Goal: Task Accomplishment & Management: Complete application form

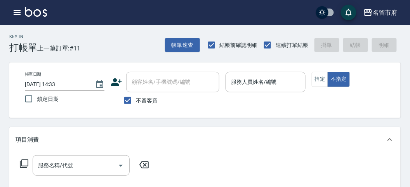
click at [236, 109] on div "帳單日期 [DATE] 14:33 鎖定日期 顧客姓名/手機號碼/編號 顧客姓名/手機號碼/編號 不留客資 服務人員姓名/編號 服務人員姓名/編號 指定 不指定" at bounding box center [204, 89] width 391 height 55
click at [239, 109] on div "帳單日期 [DATE] 14:33 鎖定日期 顧客姓名/手機號碼/編號 顧客姓名/手機號碼/編號 不留客資 服務人員姓名/編號 服務人員姓名/編號 指定 不指定" at bounding box center [204, 89] width 391 height 55
click at [149, 46] on div "Key In 打帳單 上一筆訂單:#11 帳單速查 結帳前確認明細 連續打單結帳 掛單 結帳 明細" at bounding box center [200, 39] width 400 height 28
click at [125, 36] on div "Key In 打帳單 上一筆訂單:#11 帳單速查 結帳前確認明細 連續打單結帳 掛單 結帳 明細" at bounding box center [200, 39] width 400 height 28
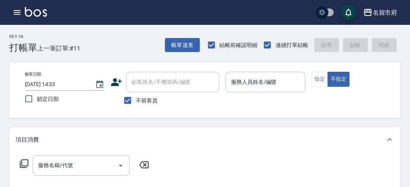
click at [122, 48] on div "Key In 打帳單 上一筆訂單:#11 帳單速查 結帳前確認明細 連續打單結帳 掛單 結帳 明細" at bounding box center [200, 39] width 400 height 28
click at [258, 92] on div "服務人員姓名/編號" at bounding box center [265, 82] width 80 height 21
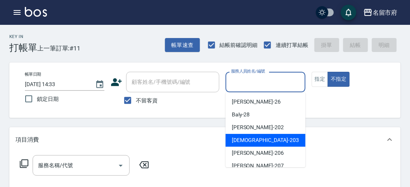
click at [235, 140] on span "聖德 -203" at bounding box center [265, 140] width 67 height 8
type input "聖德-203"
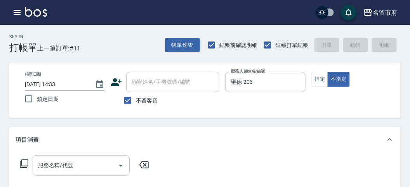
click at [22, 165] on icon at bounding box center [23, 163] width 9 height 9
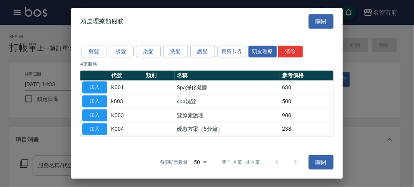
click at [22, 165] on div at bounding box center [207, 93] width 414 height 187
drag, startPoint x: 184, startPoint y: 49, endPoint x: 100, endPoint y: 92, distance: 94.2
click at [183, 49] on button "洗髮" at bounding box center [175, 51] width 25 height 12
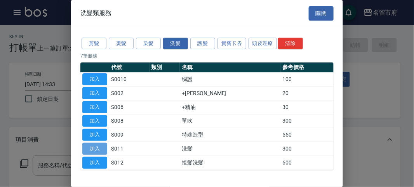
click at [96, 149] on button "加入" at bounding box center [94, 149] width 25 height 12
type input "洗髮(S011)"
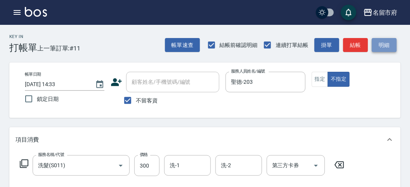
click at [387, 51] on button "明細" at bounding box center [384, 45] width 25 height 14
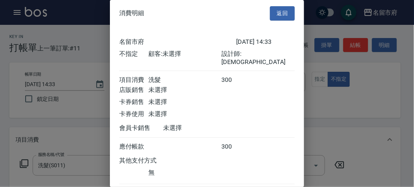
scroll to position [43, 0]
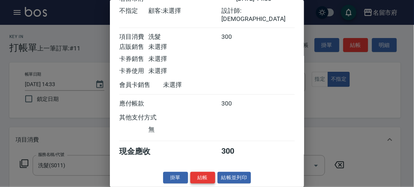
click at [209, 175] on button "結帳" at bounding box center [202, 178] width 25 height 12
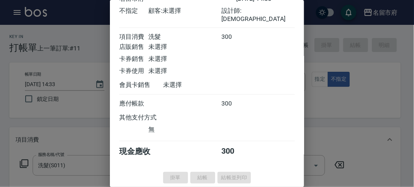
type input "[DATE] 15:38"
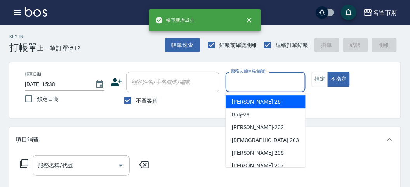
click at [251, 87] on input "服務人員姓名/編號" at bounding box center [265, 82] width 73 height 14
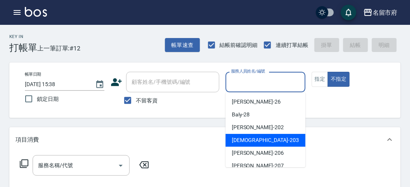
click at [263, 136] on div "聖德 -203" at bounding box center [265, 140] width 80 height 13
type input "聖德-203"
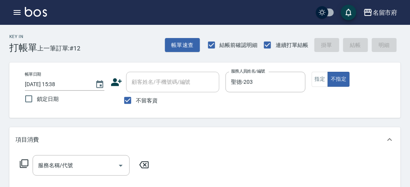
click at [24, 165] on icon at bounding box center [23, 163] width 9 height 9
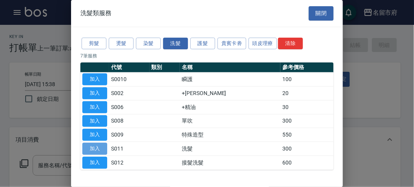
click at [90, 149] on button "加入" at bounding box center [94, 149] width 25 height 12
type input "洗髮(S011)"
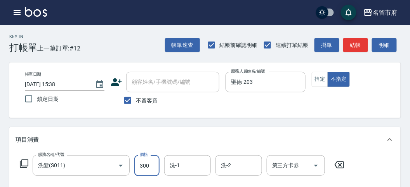
click at [144, 170] on input "300" at bounding box center [146, 165] width 25 height 21
type input "350"
click at [377, 47] on button "明細" at bounding box center [384, 45] width 25 height 14
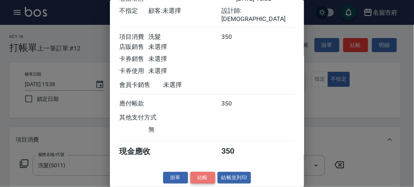
click at [193, 178] on button "結帳" at bounding box center [202, 178] width 25 height 12
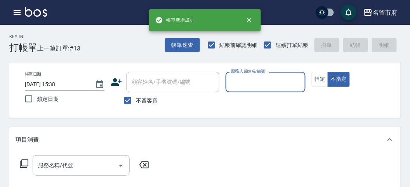
click at [249, 88] on input "服務人員姓名/編號" at bounding box center [265, 82] width 73 height 14
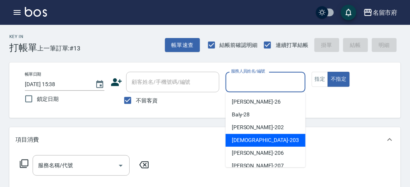
click at [238, 144] on span "聖德 -203" at bounding box center [265, 140] width 67 height 8
type input "聖德-203"
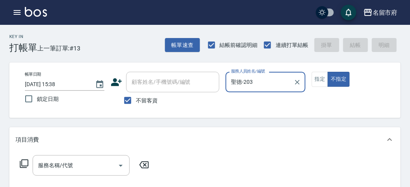
click at [24, 160] on icon at bounding box center [23, 163] width 9 height 9
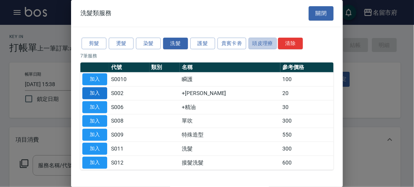
drag, startPoint x: 267, startPoint y: 38, endPoint x: 87, endPoint y: 96, distance: 189.0
click at [266, 39] on button "頭皮理療" at bounding box center [262, 44] width 29 height 12
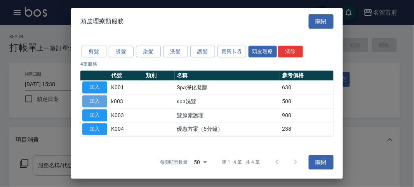
click at [93, 103] on button "加入" at bounding box center [94, 101] width 25 height 12
type input "spa洗髮(k003)"
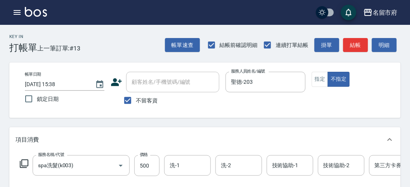
click at [23, 163] on icon at bounding box center [23, 163] width 9 height 9
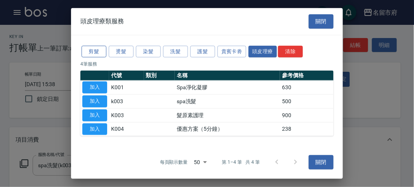
click at [91, 53] on button "剪髮" at bounding box center [93, 51] width 25 height 12
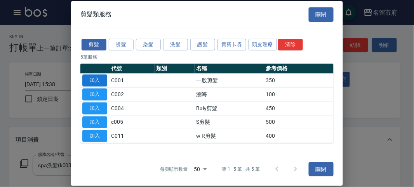
click at [92, 86] on button "加入" at bounding box center [94, 80] width 25 height 12
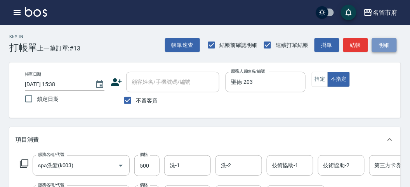
click at [395, 45] on button "明細" at bounding box center [384, 45] width 25 height 14
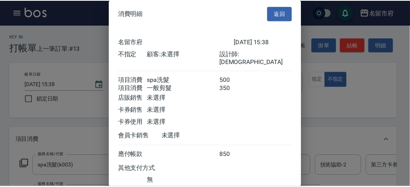
scroll to position [52, 0]
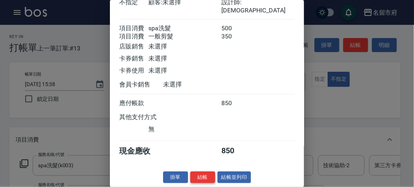
click at [196, 174] on button "結帳" at bounding box center [202, 177] width 25 height 12
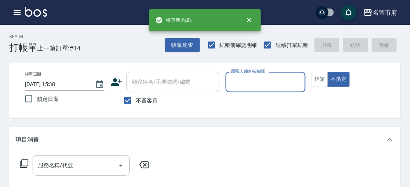
click at [21, 10] on icon "button" at bounding box center [16, 12] width 9 height 9
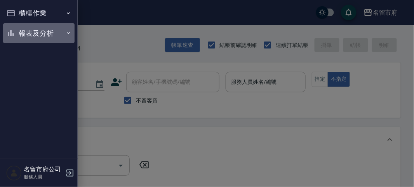
drag, startPoint x: 27, startPoint y: 36, endPoint x: 45, endPoint y: 122, distance: 87.7
click at [27, 36] on button "報表及分析" at bounding box center [38, 33] width 71 height 20
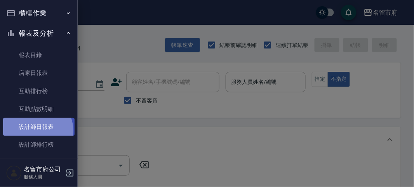
click at [36, 131] on link "設計師日報表" at bounding box center [38, 127] width 71 height 18
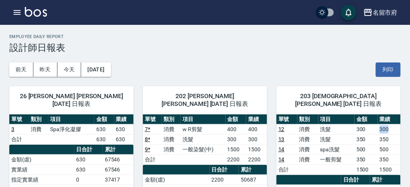
click at [393, 124] on tr "12 消費 洗髮 300 300" at bounding box center [338, 129] width 124 height 10
click at [380, 134] on td "350" at bounding box center [389, 139] width 23 height 10
drag, startPoint x: 376, startPoint y: 131, endPoint x: 386, endPoint y: 132, distance: 10.5
click at [386, 134] on tr "13 消費 洗髮 350 350" at bounding box center [338, 139] width 124 height 10
click at [386, 134] on td "350" at bounding box center [389, 139] width 23 height 10
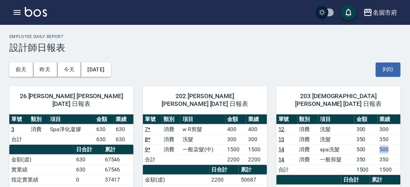
drag, startPoint x: 379, startPoint y: 139, endPoint x: 395, endPoint y: 142, distance: 16.2
click at [395, 144] on td "500" at bounding box center [389, 149] width 23 height 10
drag, startPoint x: 376, startPoint y: 148, endPoint x: 392, endPoint y: 151, distance: 16.1
click at [392, 154] on tr "14 消費 一般剪髮 350 350" at bounding box center [338, 159] width 124 height 10
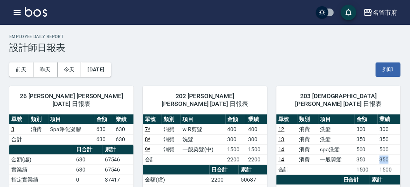
click at [392, 154] on td "350" at bounding box center [389, 159] width 23 height 10
click at [224, 144] on td "一般染髮(中)" at bounding box center [202, 149] width 45 height 10
click at [18, 12] on icon "button" at bounding box center [17, 12] width 7 height 5
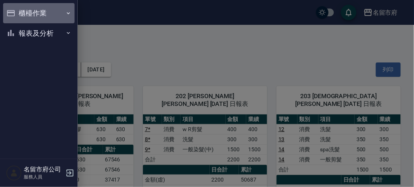
click at [18, 12] on button "櫃檯作業" at bounding box center [38, 13] width 71 height 20
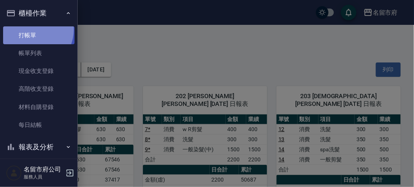
click at [31, 29] on link "打帳單" at bounding box center [38, 35] width 71 height 18
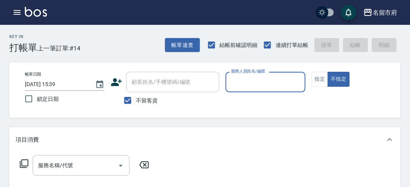
click at [127, 47] on div "Key In 打帳單 上一筆訂單:#14 帳單速查 結帳前確認明細 連續打單結帳 掛單 結帳 明細" at bounding box center [200, 39] width 400 height 28
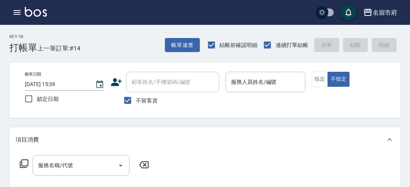
click at [127, 47] on div "Key In 打帳單 上一筆訂單:#14 帳單速查 結帳前確認明細 連續打單結帳 掛單 結帳 明細" at bounding box center [200, 39] width 400 height 28
click at [107, 39] on div "Key In 打帳單 上一筆訂單:#14 帳單速查 結帳前確認明細 連續打單結帳 掛單 結帳 明細" at bounding box center [200, 39] width 400 height 28
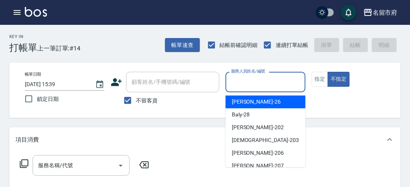
drag, startPoint x: 277, startPoint y: 83, endPoint x: 284, endPoint y: 79, distance: 8.1
click at [278, 83] on input "服務人員姓名/編號" at bounding box center [265, 82] width 73 height 14
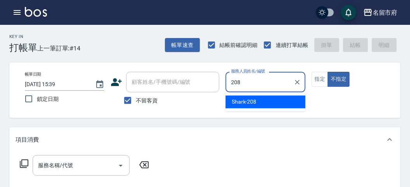
click at [246, 97] on div "Shark -208" at bounding box center [265, 101] width 80 height 13
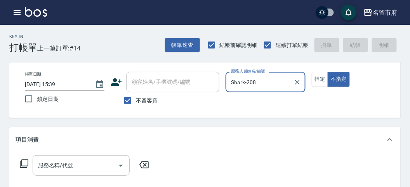
type input "Shark-208"
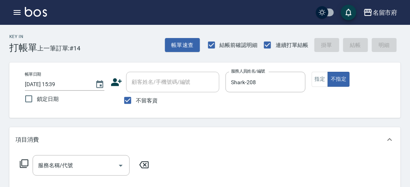
click at [22, 162] on icon at bounding box center [23, 163] width 9 height 9
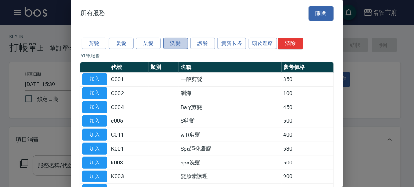
click at [184, 41] on button "洗髮" at bounding box center [175, 44] width 25 height 12
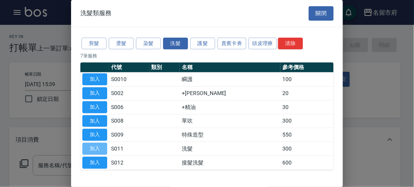
click at [102, 148] on button "加入" at bounding box center [94, 149] width 25 height 12
type input "洗髮(S011)"
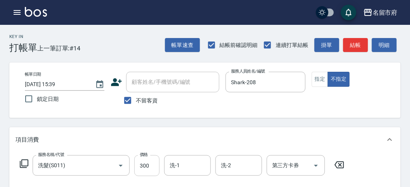
click at [149, 165] on input "300" at bounding box center [146, 165] width 25 height 21
type input "350"
click at [27, 163] on icon at bounding box center [23, 163] width 9 height 9
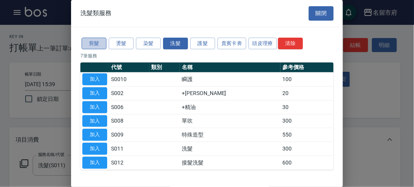
click at [93, 44] on button "剪髮" at bounding box center [93, 44] width 25 height 12
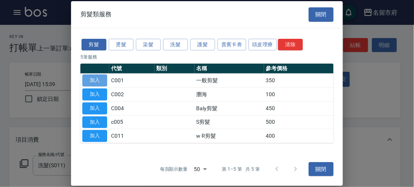
click at [102, 78] on button "加入" at bounding box center [94, 80] width 25 height 12
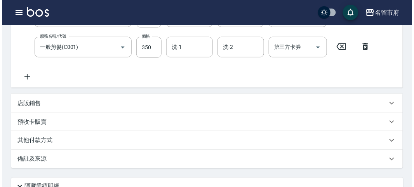
scroll to position [257, 0]
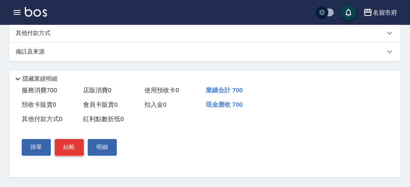
click at [73, 146] on button "結帳" at bounding box center [69, 147] width 29 height 16
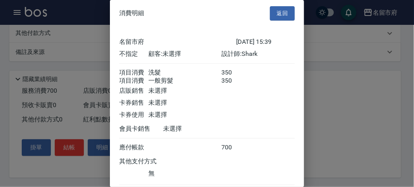
scroll to position [52, 0]
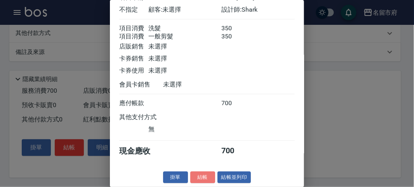
click at [206, 179] on button "結帳" at bounding box center [202, 177] width 25 height 12
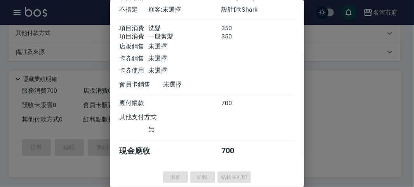
type input "[DATE] 16:04"
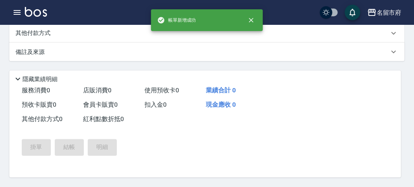
scroll to position [0, 0]
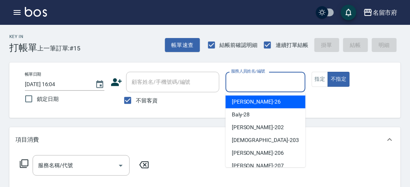
click at [287, 85] on input "服務人員姓名/編號" at bounding box center [265, 82] width 73 height 14
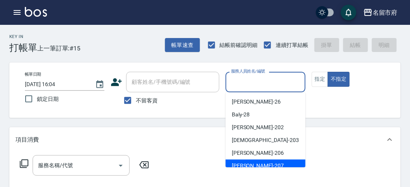
click at [270, 164] on div "[PERSON_NAME] -207" at bounding box center [265, 165] width 80 height 13
type input "[PERSON_NAME]-207"
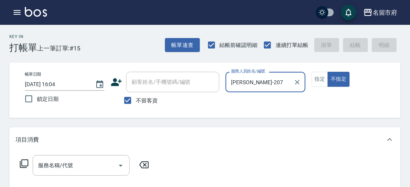
click at [24, 166] on icon at bounding box center [24, 163] width 9 height 9
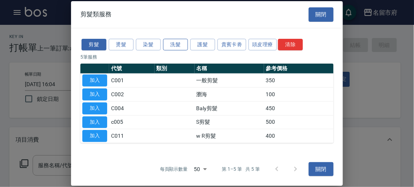
click at [177, 47] on button "洗髮" at bounding box center [175, 44] width 25 height 12
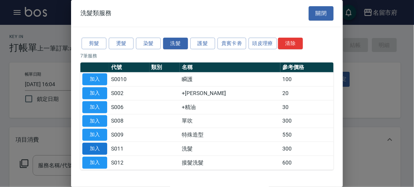
click at [104, 147] on button "加入" at bounding box center [94, 149] width 25 height 12
type input "洗髮(S011)"
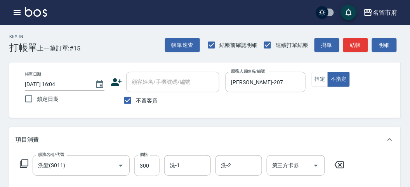
click at [146, 168] on input "300" at bounding box center [146, 165] width 25 height 21
type input "350"
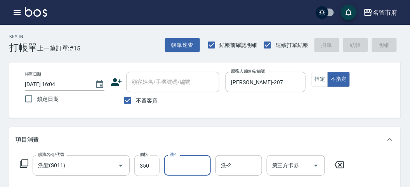
type input "[DATE] 16:05"
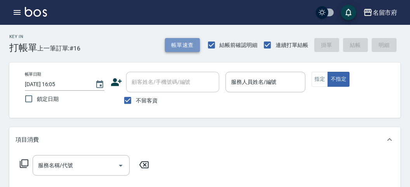
click at [182, 43] on button "帳單速查" at bounding box center [182, 45] width 35 height 14
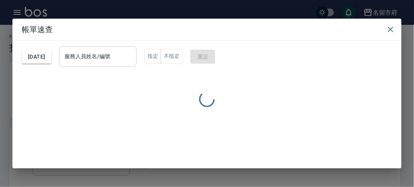
click at [114, 64] on div "服務人員姓名/編號" at bounding box center [98, 56] width 78 height 21
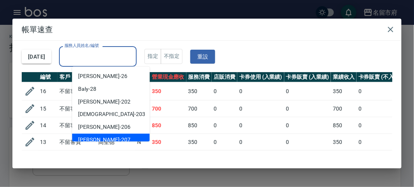
click at [102, 136] on div "[PERSON_NAME] -207" at bounding box center [111, 140] width 78 height 13
type input "[PERSON_NAME]-207"
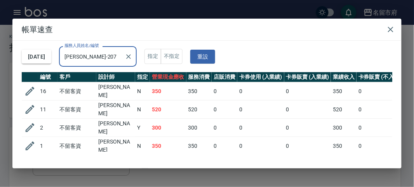
scroll to position [14, 0]
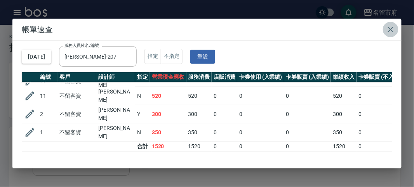
click at [389, 30] on icon "button" at bounding box center [390, 29] width 9 height 9
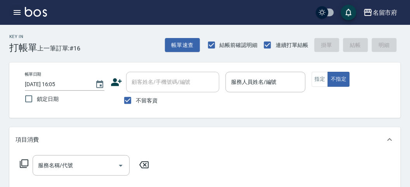
click at [17, 17] on button "button" at bounding box center [17, 13] width 16 height 16
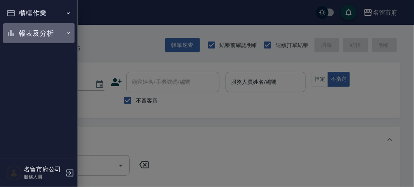
click at [19, 28] on button "報表及分析" at bounding box center [38, 33] width 71 height 20
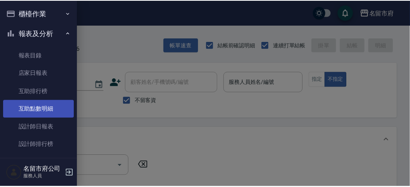
scroll to position [25, 0]
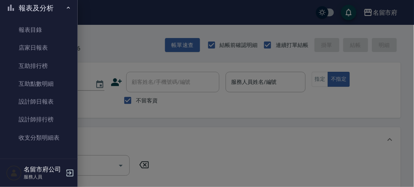
drag, startPoint x: 48, startPoint y: 116, endPoint x: 259, endPoint y: 128, distance: 211.8
click at [48, 116] on link "設計師排行榜" at bounding box center [38, 120] width 71 height 18
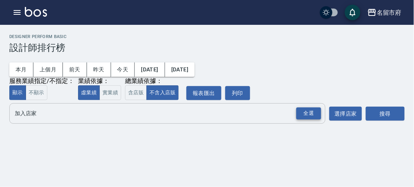
click at [311, 115] on div "全選" at bounding box center [308, 113] width 25 height 12
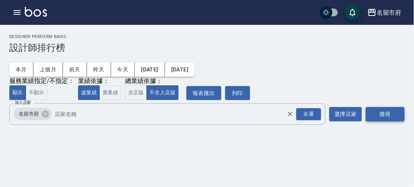
click at [383, 116] on button "搜尋" at bounding box center [384, 114] width 39 height 14
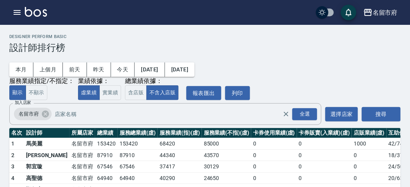
scroll to position [68, 0]
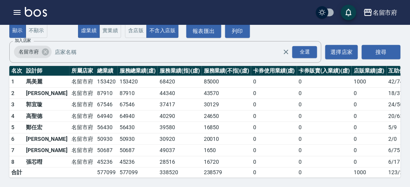
click at [40, 12] on img at bounding box center [36, 12] width 22 height 10
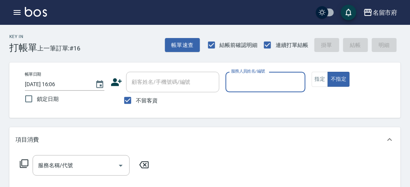
drag, startPoint x: 319, startPoint y: 76, endPoint x: 310, endPoint y: 81, distance: 10.4
click at [318, 76] on button "指定" at bounding box center [320, 79] width 17 height 15
click at [244, 79] on input "服務人員姓名/編號" at bounding box center [265, 82] width 73 height 14
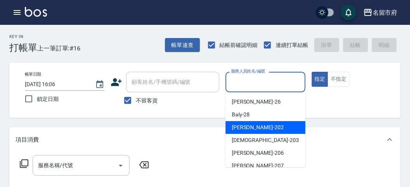
click at [254, 125] on div "[PERSON_NAME] -202" at bounding box center [265, 127] width 80 height 13
type input "[PERSON_NAME]-202"
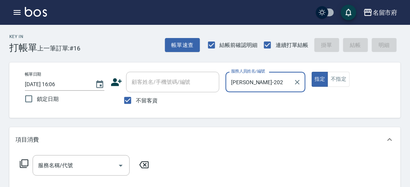
click at [24, 159] on icon at bounding box center [23, 163] width 9 height 9
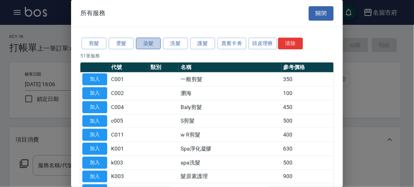
click at [149, 45] on button "染髮" at bounding box center [148, 44] width 25 height 12
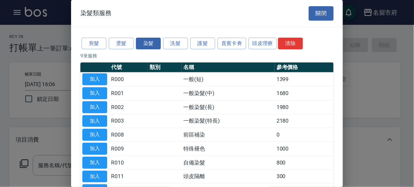
click at [97, 80] on button "加入" at bounding box center [94, 79] width 25 height 12
type input "一般(短)(R000)"
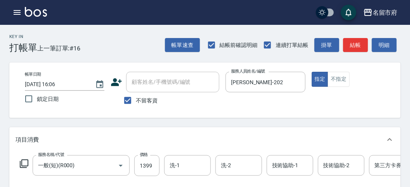
click at [26, 163] on icon at bounding box center [23, 163] width 9 height 9
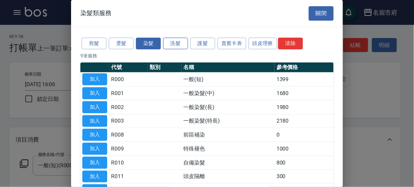
click at [171, 42] on button "洗髮" at bounding box center [175, 44] width 25 height 12
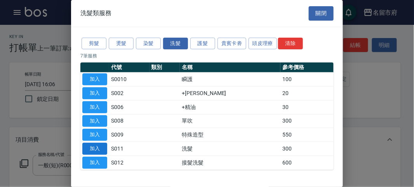
click at [97, 145] on button "加入" at bounding box center [94, 149] width 25 height 12
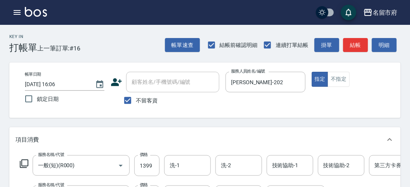
click at [26, 163] on icon at bounding box center [23, 163] width 9 height 9
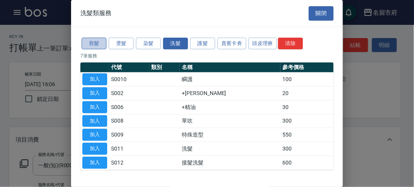
click at [97, 43] on button "剪髮" at bounding box center [93, 44] width 25 height 12
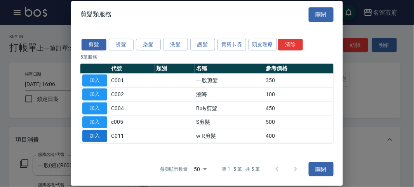
click at [99, 132] on button "加入" at bounding box center [94, 136] width 25 height 12
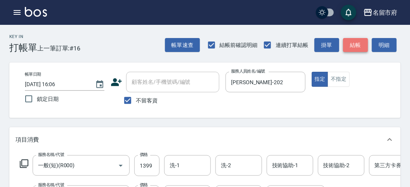
click at [356, 42] on button "結帳" at bounding box center [355, 45] width 25 height 14
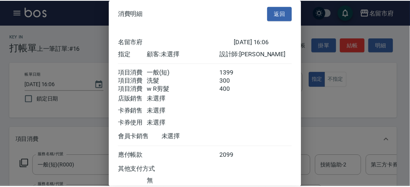
scroll to position [61, 0]
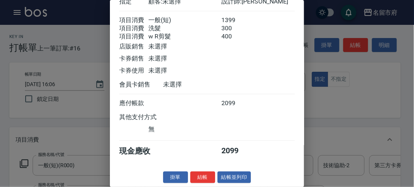
drag, startPoint x: 204, startPoint y: 178, endPoint x: 213, endPoint y: 176, distance: 10.1
click at [204, 177] on button "結帳" at bounding box center [202, 177] width 25 height 12
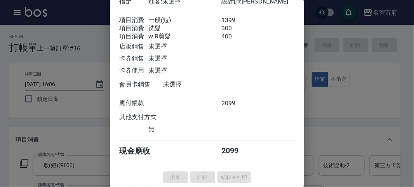
type input "[DATE] 16:15"
